Goal: Find contact information: Find contact information

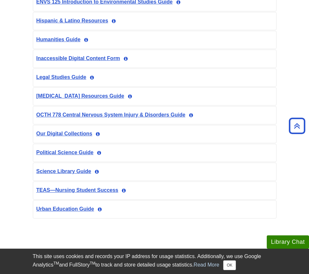
scroll to position [498, 0]
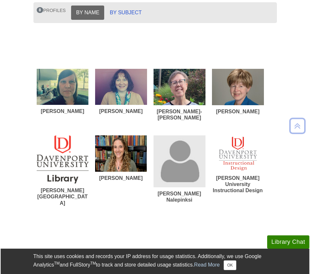
scroll to position [77, 0]
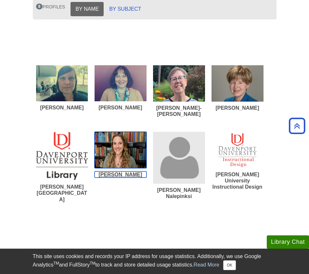
click at [122, 143] on img "List of Profiles" at bounding box center [121, 150] width 52 height 36
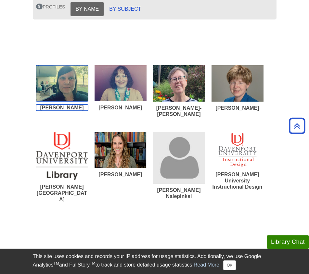
click at [56, 91] on img "List of Profiles" at bounding box center [62, 83] width 52 height 36
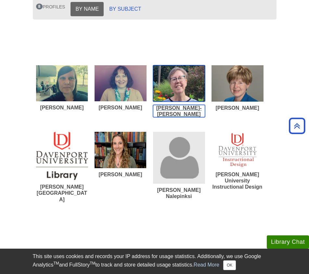
click at [182, 97] on img "List of Profiles" at bounding box center [179, 83] width 52 height 36
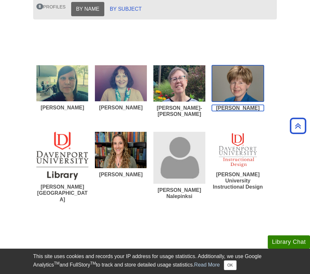
click at [234, 91] on img "List of Profiles" at bounding box center [238, 83] width 52 height 37
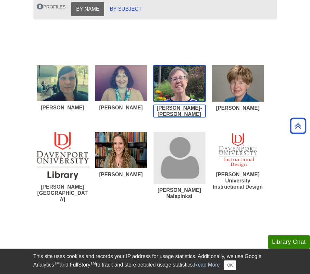
click at [178, 94] on img "List of Profiles" at bounding box center [180, 83] width 52 height 36
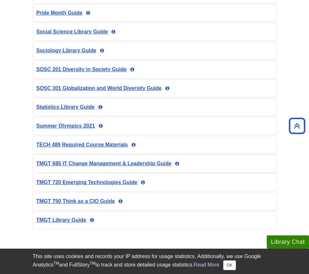
scroll to position [938, 0]
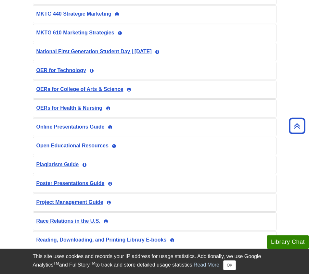
scroll to position [1392, 0]
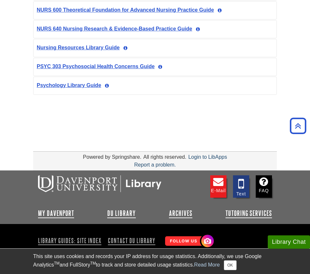
scroll to position [718, 0]
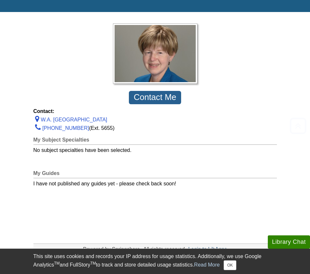
scroll to position [82, 0]
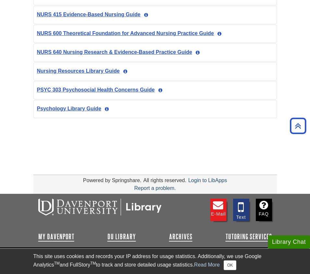
scroll to position [718, 0]
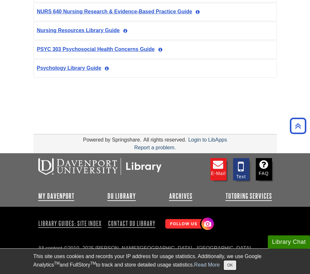
click at [236, 267] on button "OK" at bounding box center [230, 266] width 13 height 10
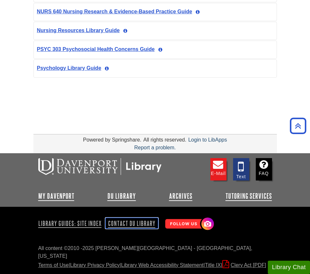
click at [132, 222] on link "Contact DU Library" at bounding box center [132, 223] width 53 height 11
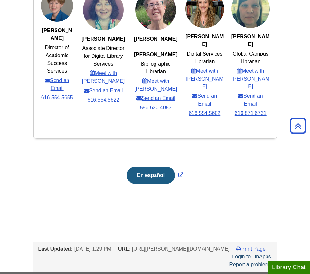
scroll to position [315, 0]
